Goal: Use online tool/utility: Utilize a website feature to perform a specific function

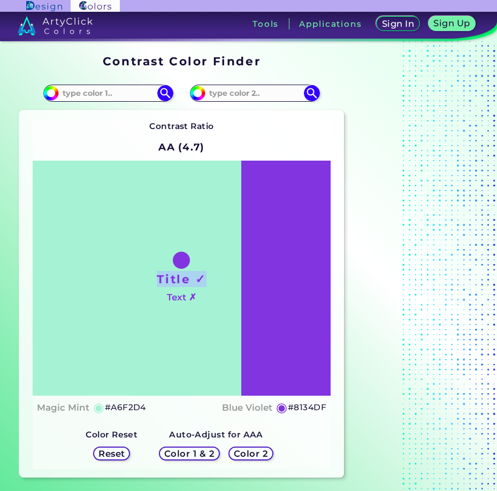
drag, startPoint x: 181, startPoint y: 255, endPoint x: 231, endPoint y: 268, distance: 50.7
click at [232, 270] on div "Title ✓ Text ✗" at bounding box center [182, 278] width 298 height 234
click at [207, 230] on div "Title ✓ Text ✗" at bounding box center [182, 278] width 298 height 234
click at [134, 88] on input at bounding box center [109, 93] width 100 height 14
type input "hollywood cerise"
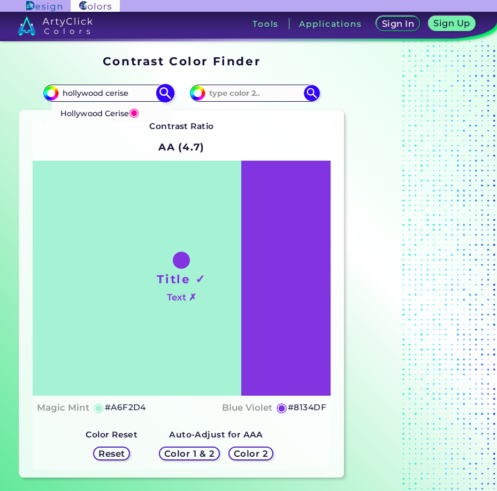
click at [133, 115] on span "◉" at bounding box center [134, 112] width 10 height 14
type input "#f400a1"
type input "#F400A1"
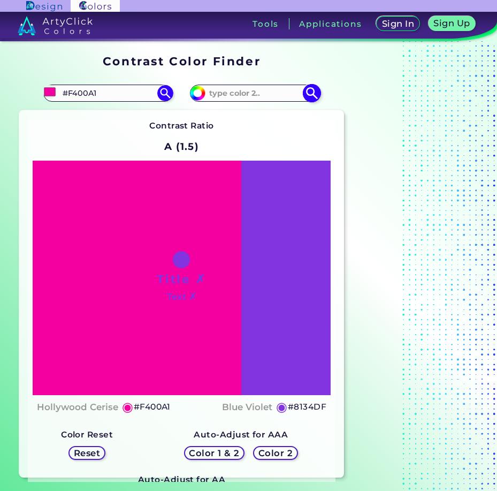
click at [236, 86] on input at bounding box center [255, 93] width 100 height 14
type input "lavander"
drag, startPoint x: 254, startPoint y: 94, endPoint x: 192, endPoint y: 96, distance: 62.1
click at [193, 96] on div "#8134df lavander" at bounding box center [254, 93] width 129 height 17
type input "a"
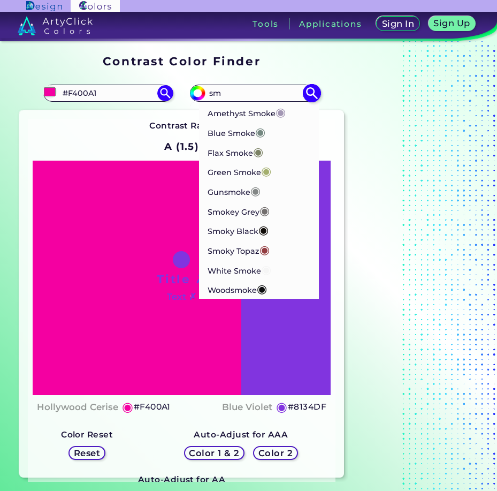
type input "s"
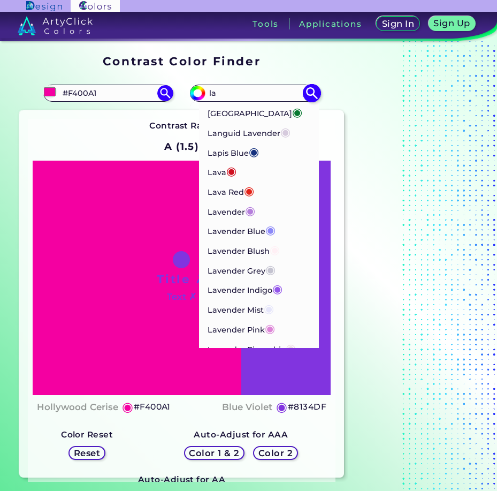
type input "l"
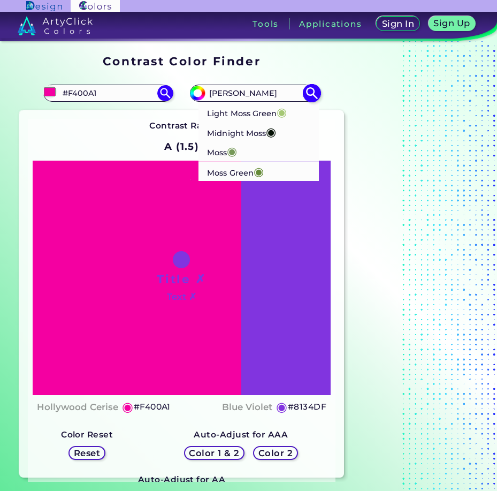
type input "[PERSON_NAME]"
click at [256, 135] on p "Midnight [PERSON_NAME] ◉" at bounding box center [242, 131] width 69 height 20
type input "#041004"
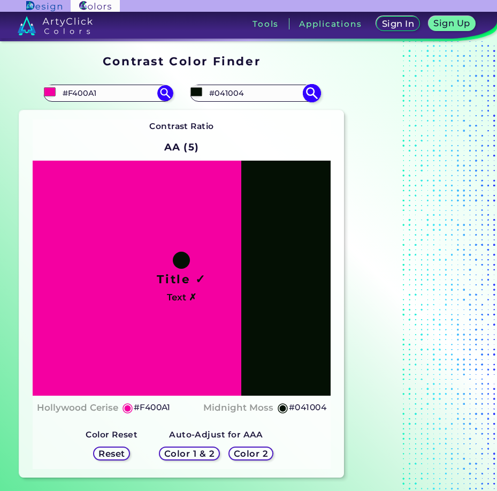
click at [248, 97] on input "#041004" at bounding box center [255, 93] width 100 height 14
drag, startPoint x: 248, startPoint y: 97, endPoint x: 178, endPoint y: 101, distance: 70.2
click at [178, 101] on section "#f400a1 #F400A1 Hollywood Cerise ◉ #041004 #041004 Light [PERSON_NAME] Green ◉ …" at bounding box center [181, 277] width 333 height 410
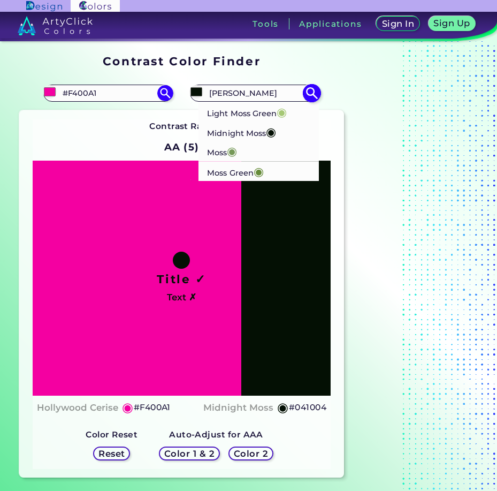
type input "[PERSON_NAME]"
click at [221, 151] on p "[PERSON_NAME] ◉" at bounding box center [223, 152] width 30 height 20
type input "#769958"
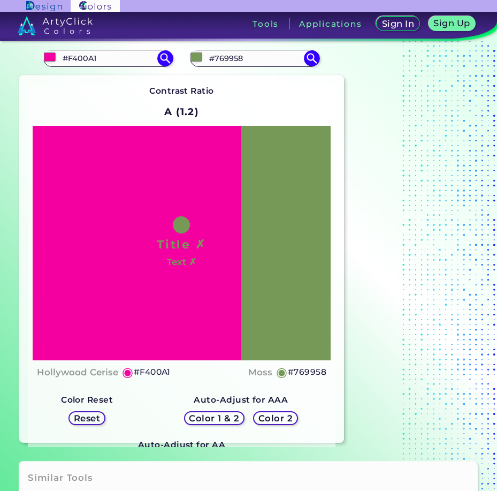
scroll to position [54, 0]
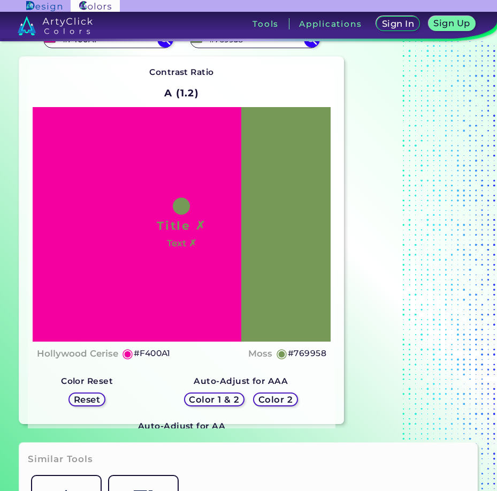
drag, startPoint x: 214, startPoint y: 392, endPoint x: 212, endPoint y: 402, distance: 10.8
click at [213, 397] on div "Color 1 & 2 Color 2" at bounding box center [241, 399] width 123 height 22
click at [212, 403] on h5 "Color 1 & 2" at bounding box center [214, 399] width 52 height 9
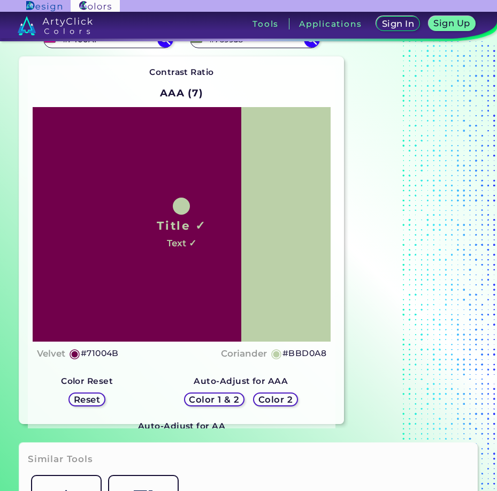
click at [212, 403] on h5 "Color 1 & 2" at bounding box center [214, 399] width 50 height 9
click at [217, 401] on h5 "Color 1 & 2" at bounding box center [214, 399] width 50 height 9
click at [288, 400] on h5 "Color 2" at bounding box center [275, 399] width 34 height 9
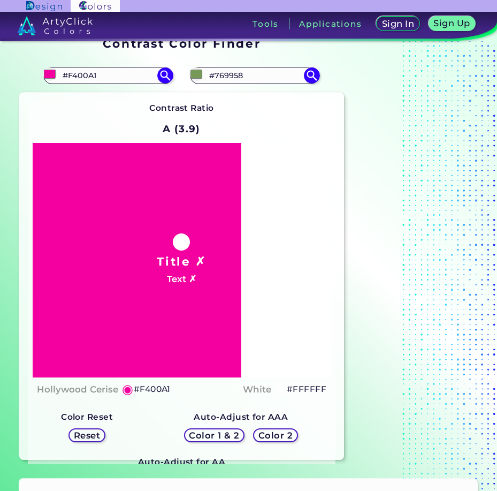
scroll to position [0, 0]
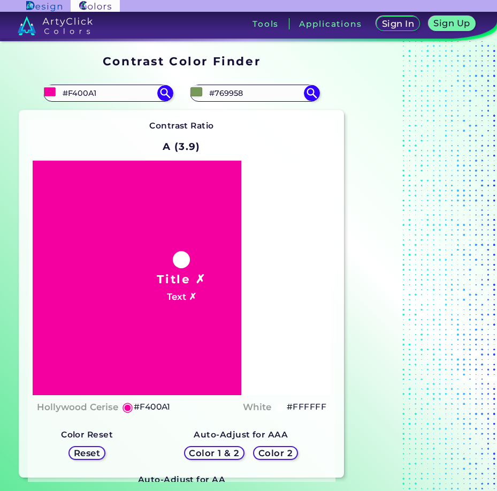
drag, startPoint x: 255, startPoint y: 86, endPoint x: 181, endPoint y: 85, distance: 73.8
click at [181, 85] on section "#f400a1 #F400A1 Hollywood Cerise ◉ #769958 #769958 Light [PERSON_NAME] Green ◉ …" at bounding box center [181, 277] width 333 height 410
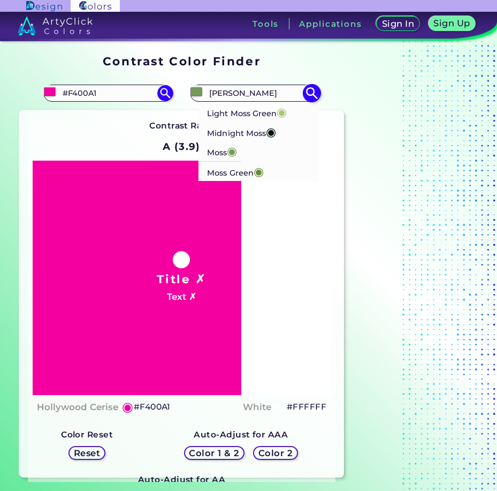
type input "[PERSON_NAME]"
click at [211, 171] on p "[PERSON_NAME] Green ◉" at bounding box center [236, 172] width 57 height 20
type input "#658b38"
type input "#658B38"
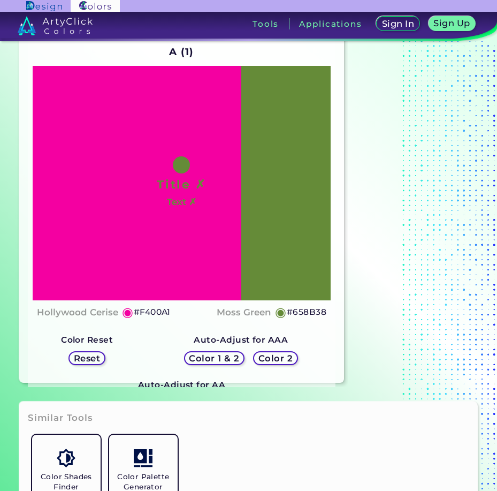
scroll to position [107, 0]
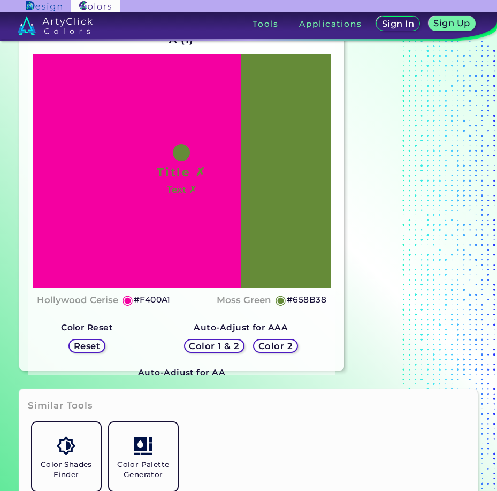
click at [282, 342] on h5 "Color 2" at bounding box center [275, 345] width 34 height 9
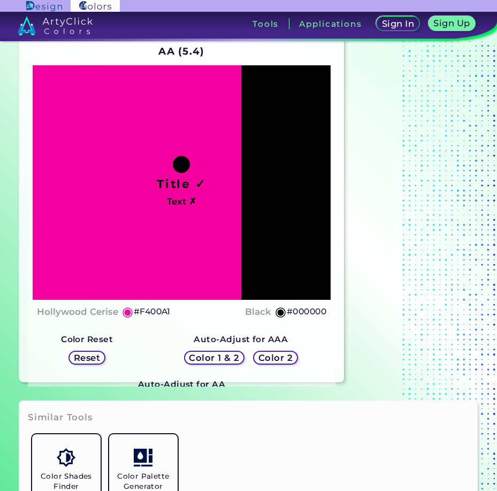
scroll to position [214, 0]
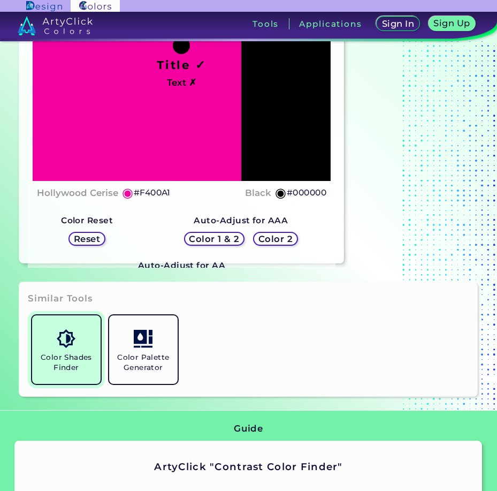
click at [82, 347] on link "Color Shades Finder" at bounding box center [66, 349] width 77 height 77
